Goal: Check status

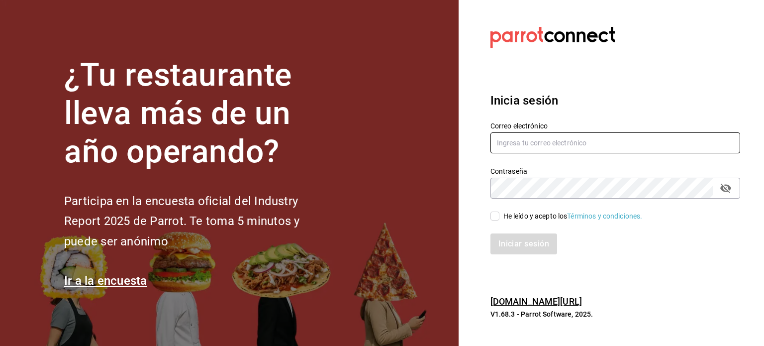
type input "[EMAIL_ADDRESS][DOMAIN_NAME]"
click at [495, 218] on input "He leído y acepto los Términos y condiciones." at bounding box center [494, 215] width 9 height 9
checkbox input "true"
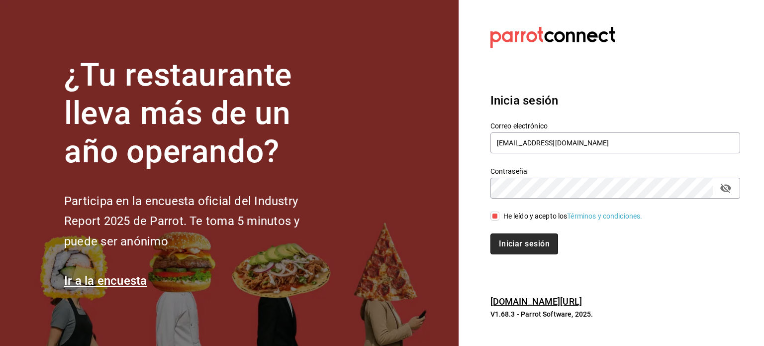
click at [513, 244] on button "Iniciar sesión" at bounding box center [524, 243] width 68 height 21
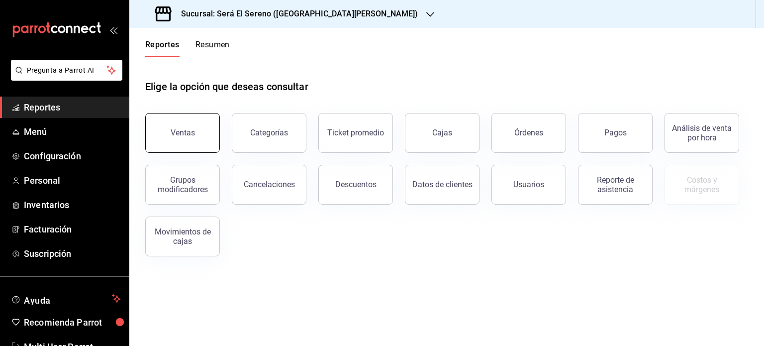
click at [183, 139] on button "Ventas" at bounding box center [182, 133] width 75 height 40
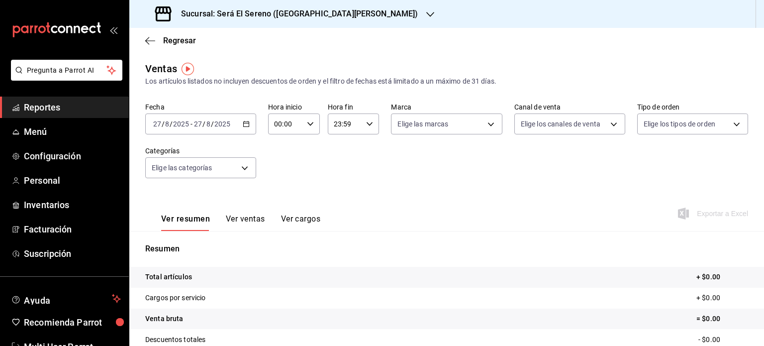
click at [243, 127] on icon "button" at bounding box center [246, 123] width 7 height 7
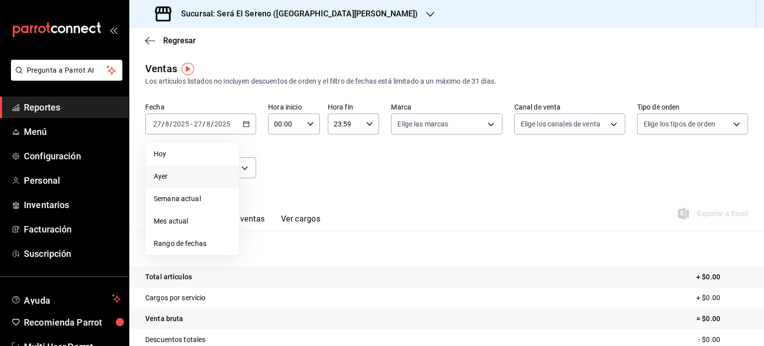
click at [219, 176] on span "Ayer" at bounding box center [192, 176] width 77 height 10
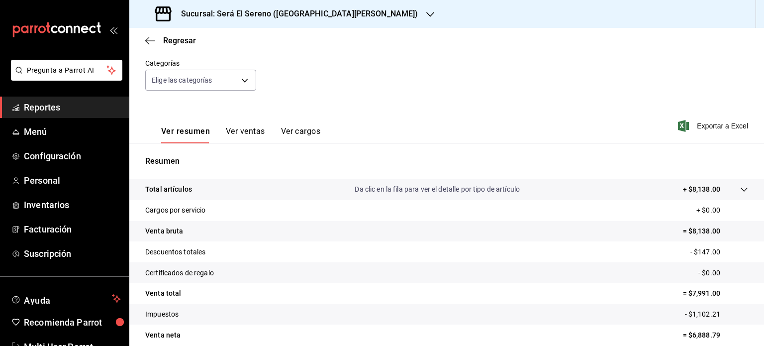
scroll to position [131, 0]
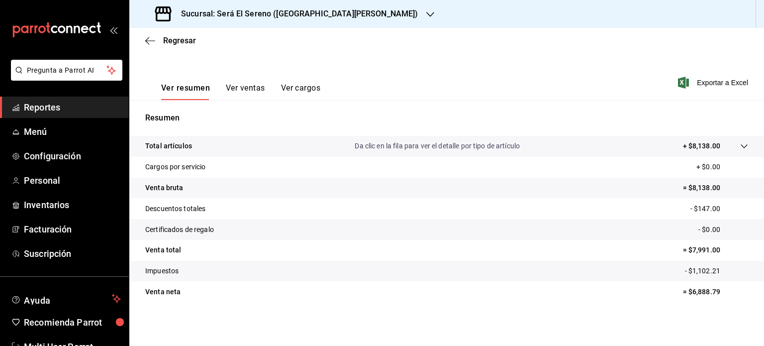
click at [426, 16] on icon "button" at bounding box center [430, 14] width 8 height 8
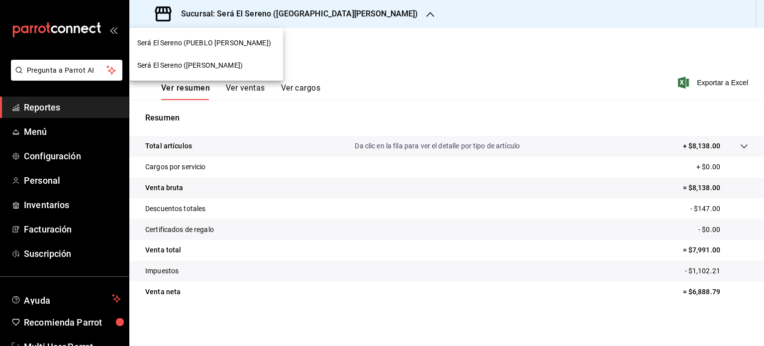
click at [261, 64] on div "Será El Sereno (ARBOLEDA)" at bounding box center [206, 65] width 138 height 10
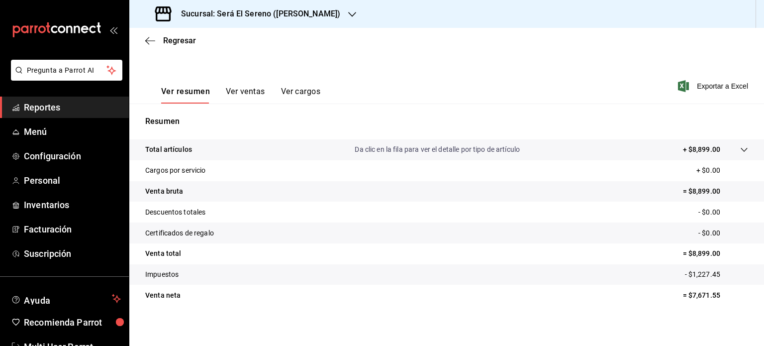
scroll to position [131, 0]
